Goal: Information Seeking & Learning: Stay updated

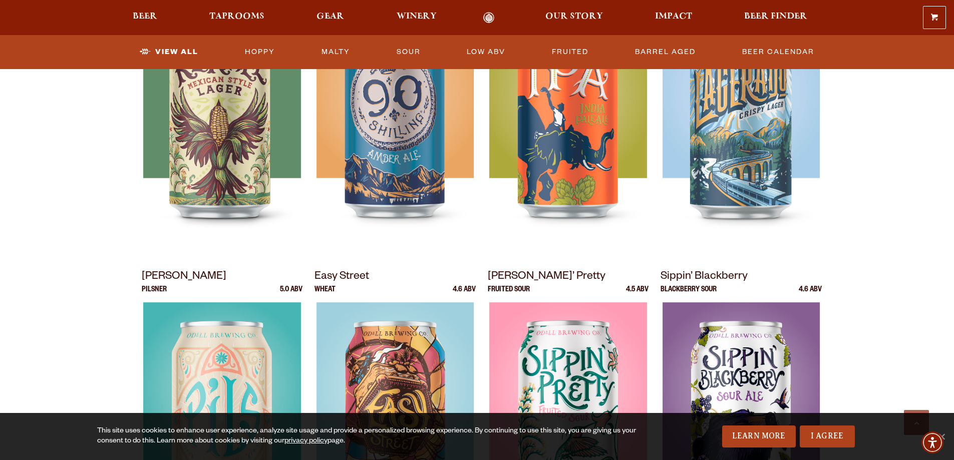
scroll to position [551, 0]
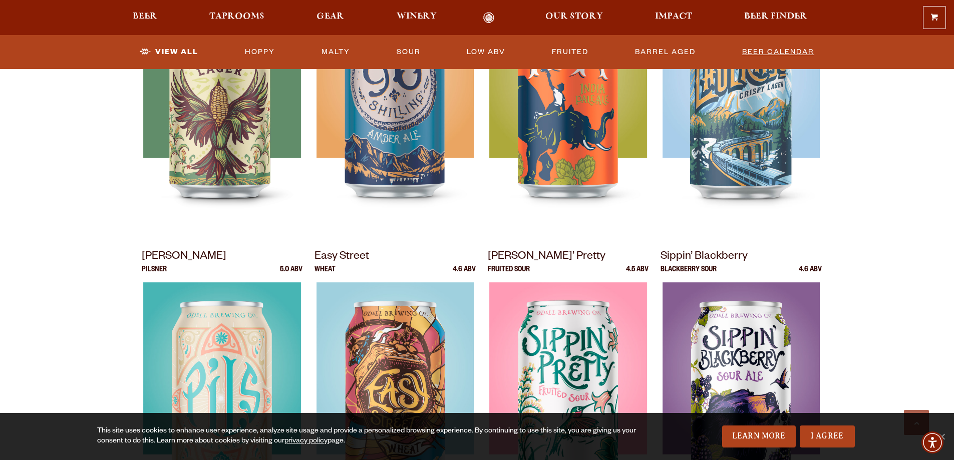
click at [788, 48] on link "Beer Calendar" at bounding box center [778, 52] width 80 height 23
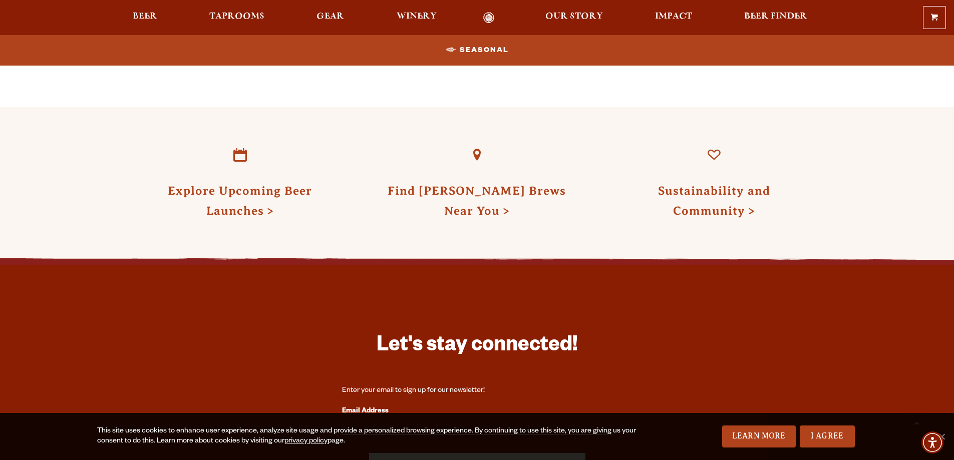
scroll to position [1052, 0]
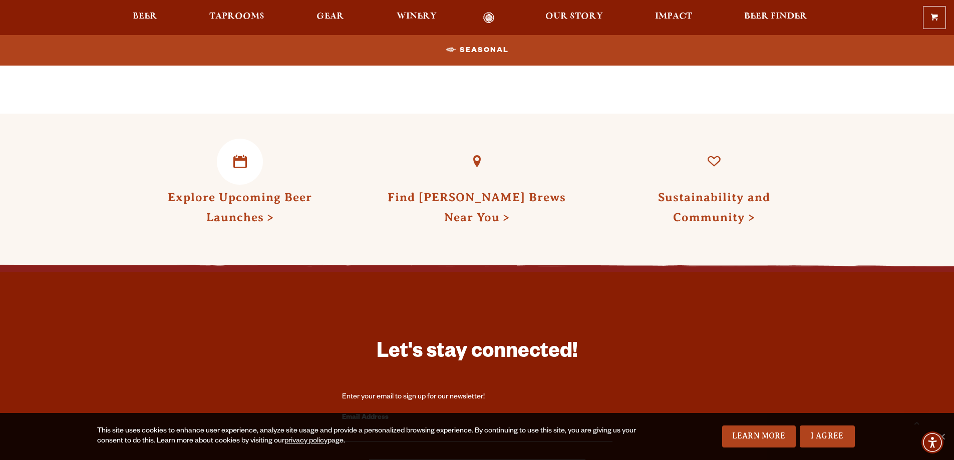
click at [237, 195] on link "Explore Upcoming Beer Launches" at bounding box center [240, 207] width 144 height 33
